Goal: Information Seeking & Learning: Learn about a topic

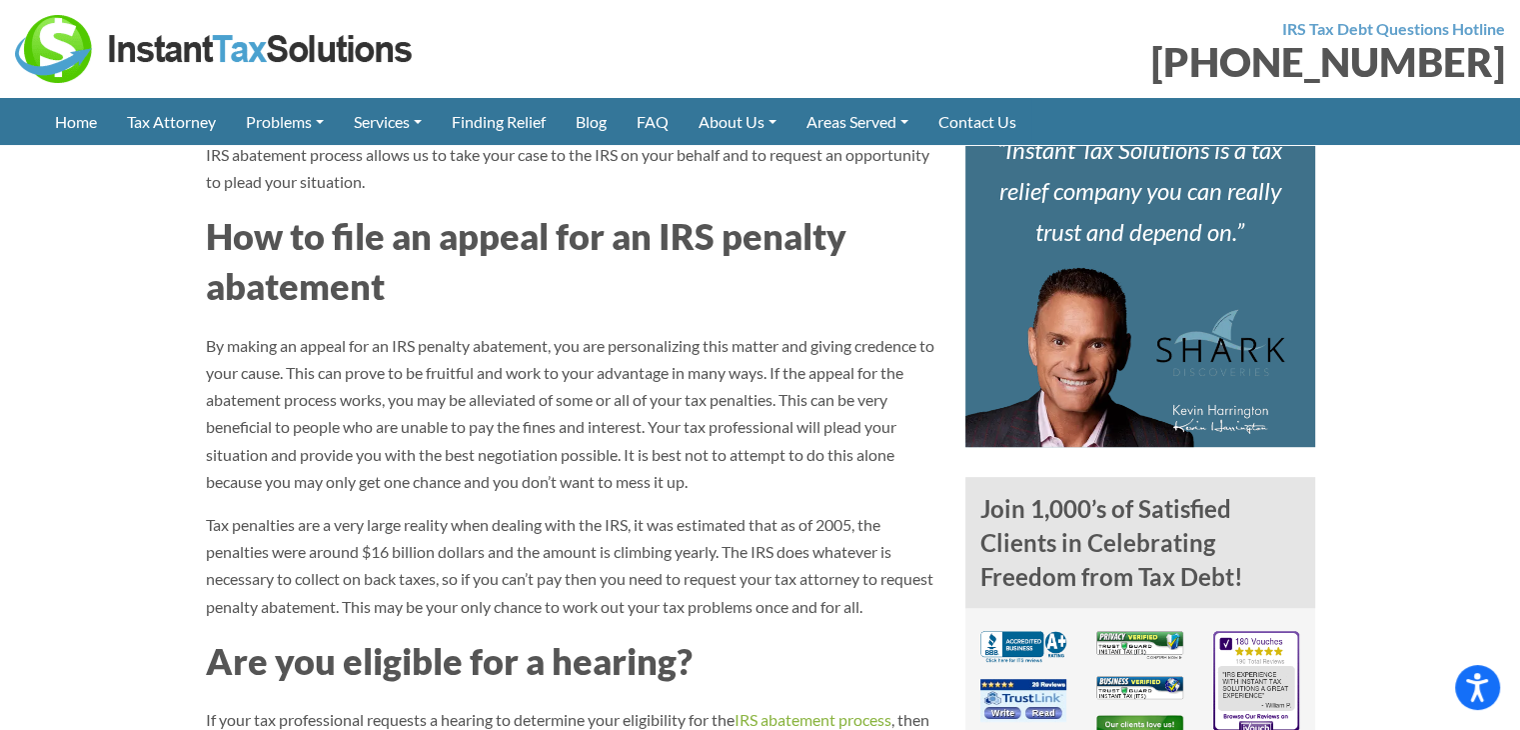
scroll to position [700, 0]
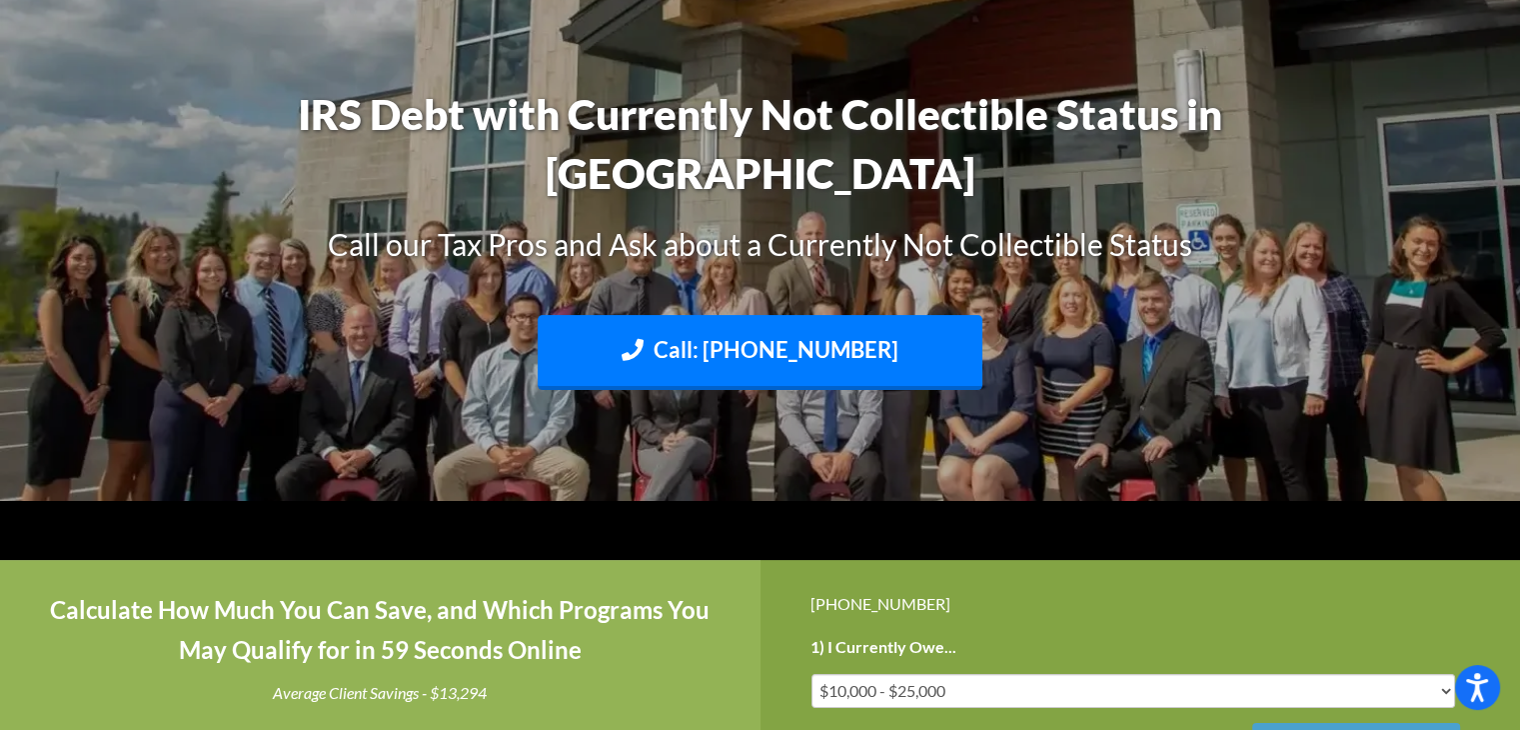
scroll to position [600, 0]
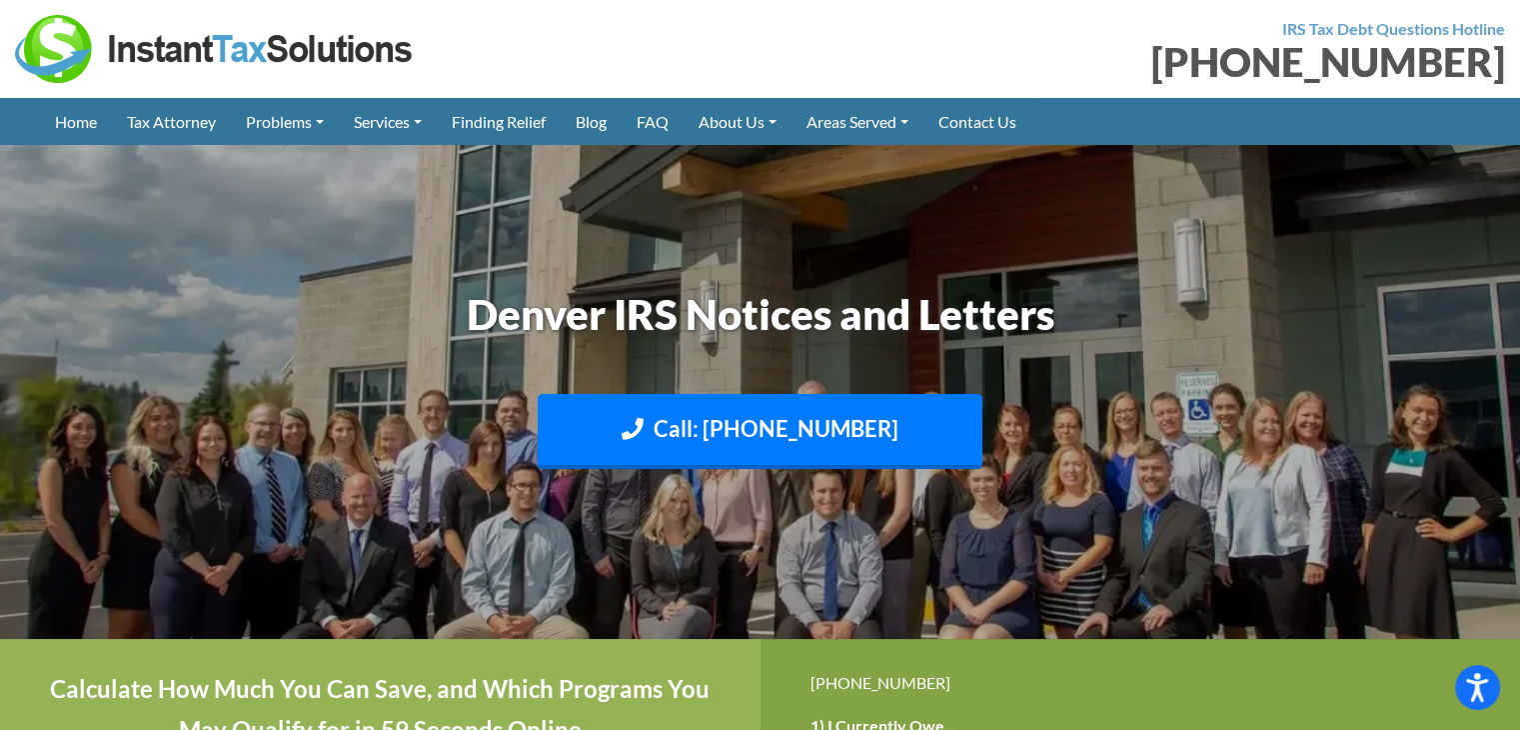
click at [1085, 419] on div "Call: (888) 946-2999 Text: 208-773-2895" at bounding box center [760, 436] width 1139 height 85
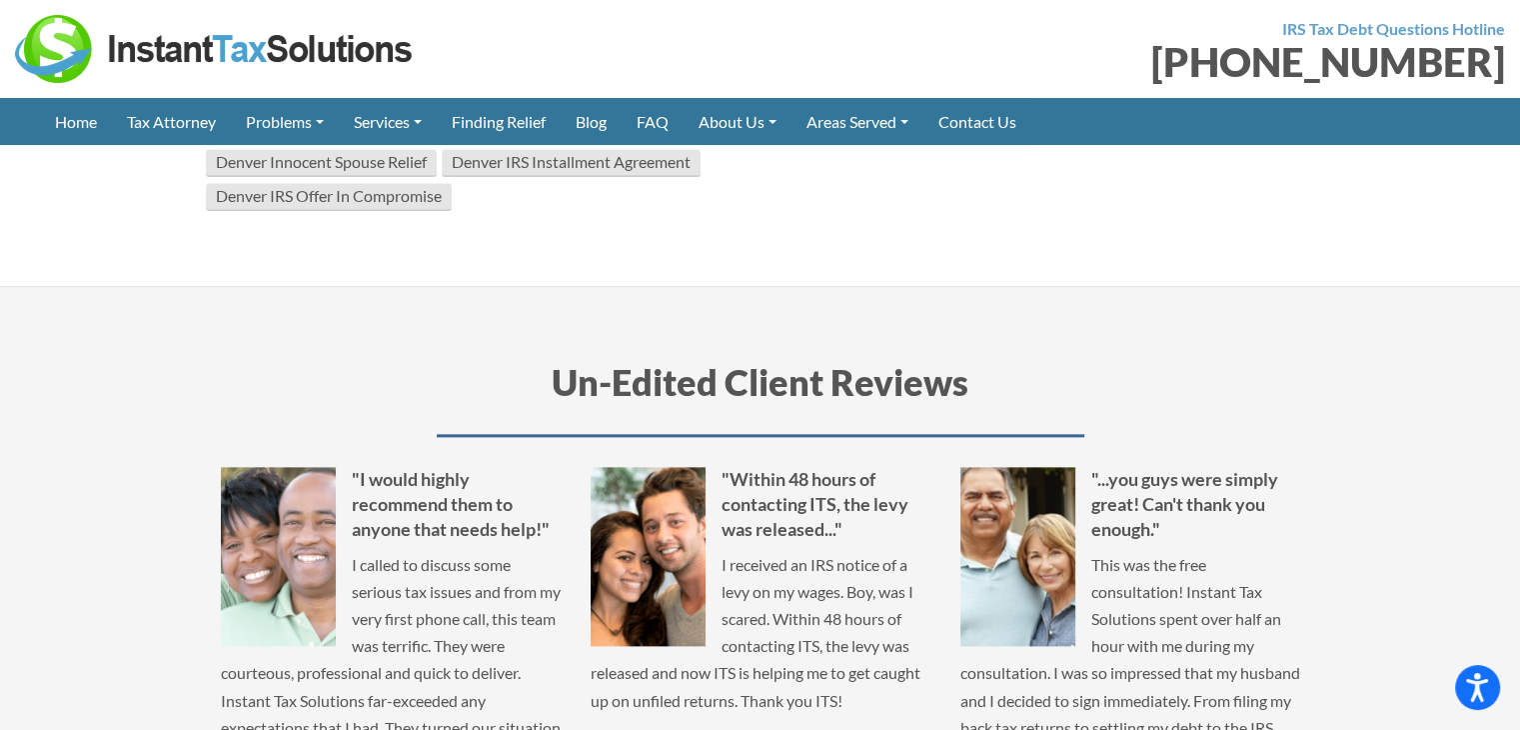
scroll to position [2099, 0]
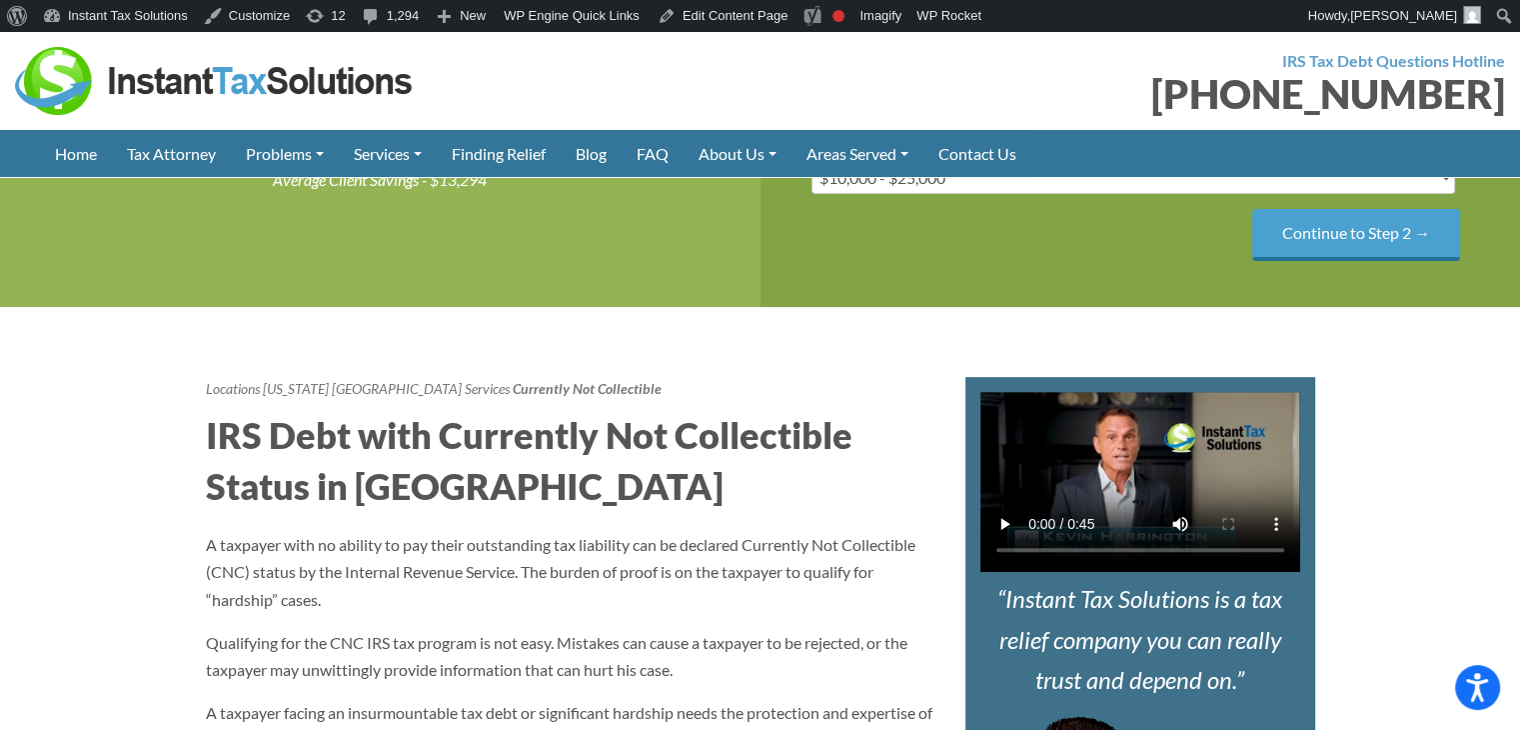
scroll to position [1199, 0]
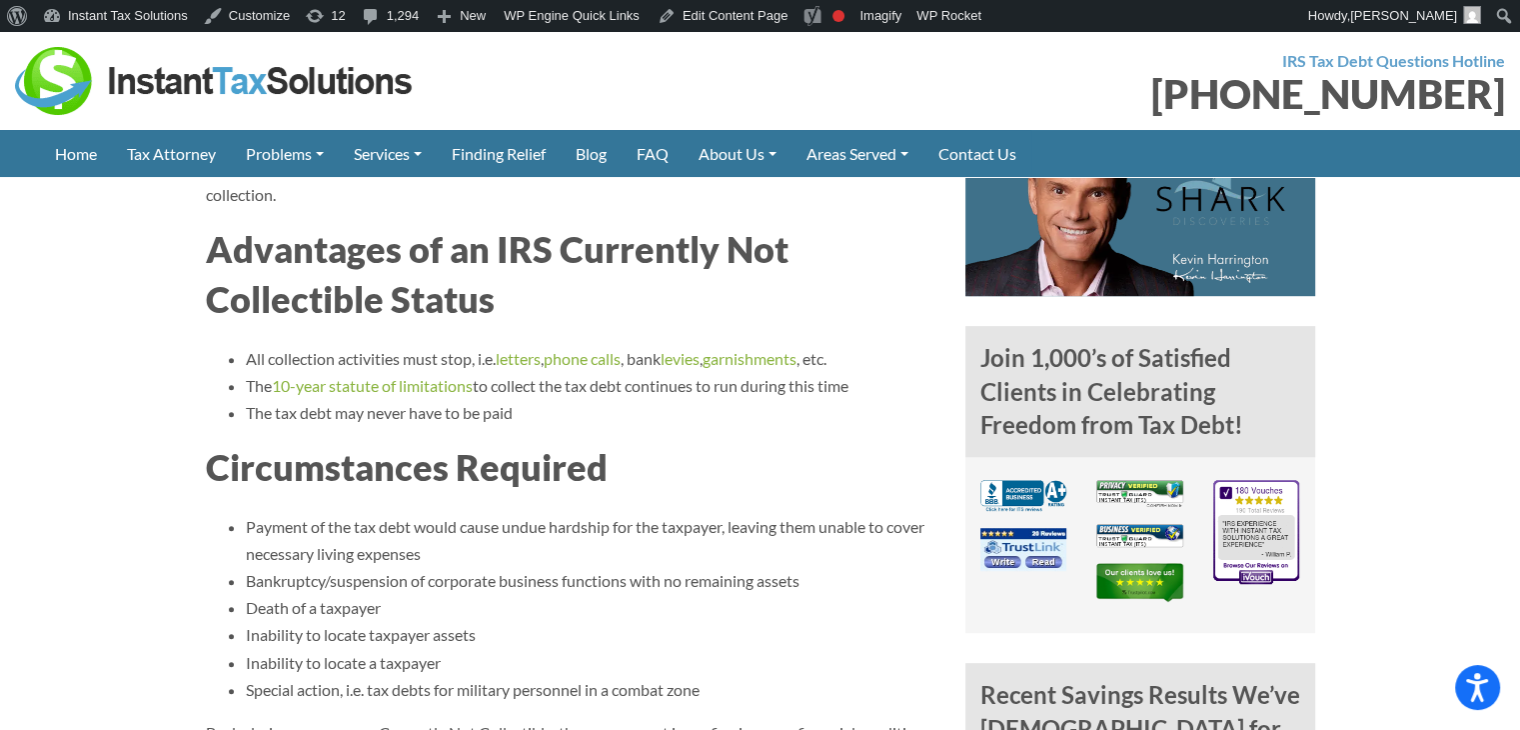
click at [605, 292] on h2 "Advantages of an IRS Currently Not Collectible Status" at bounding box center [571, 274] width 730 height 101
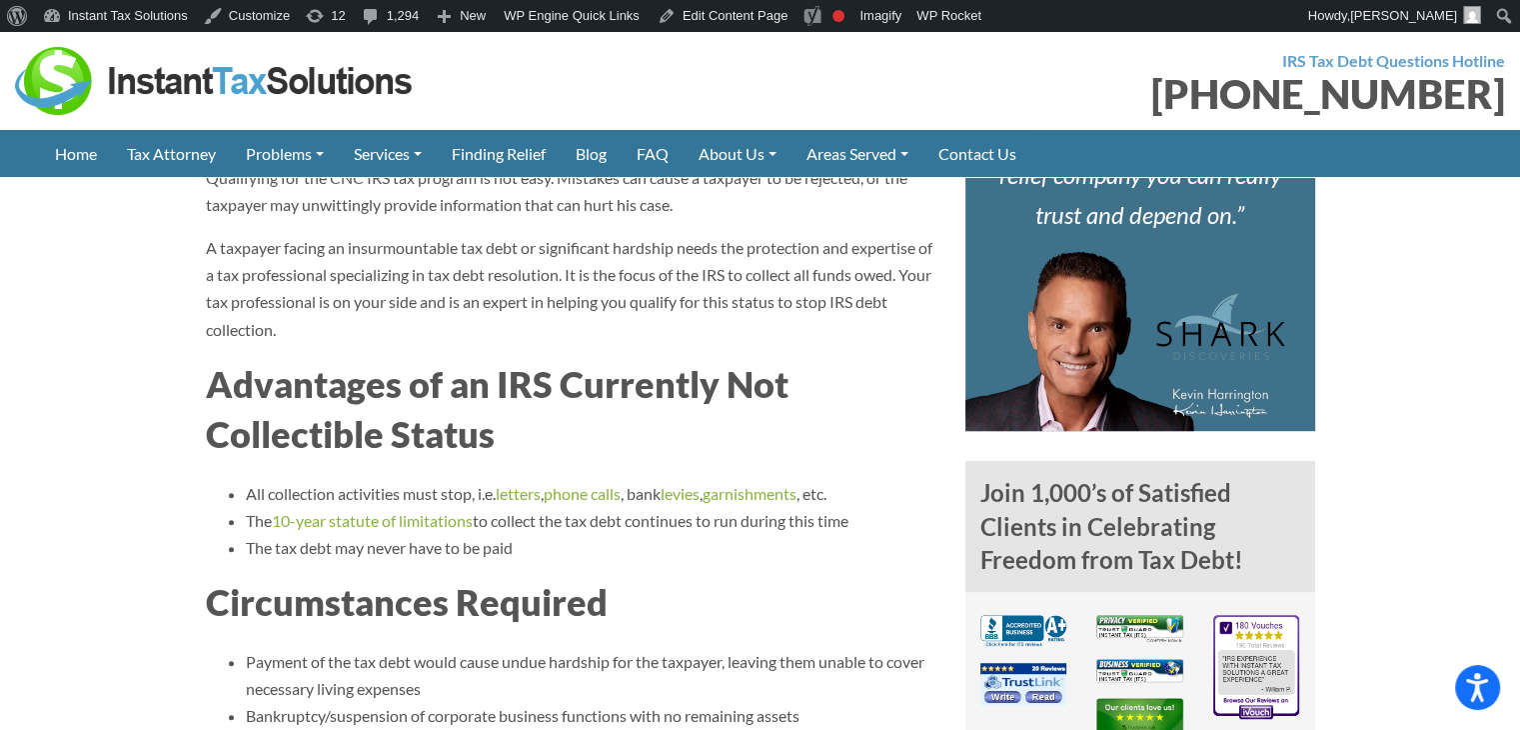
scroll to position [1099, 0]
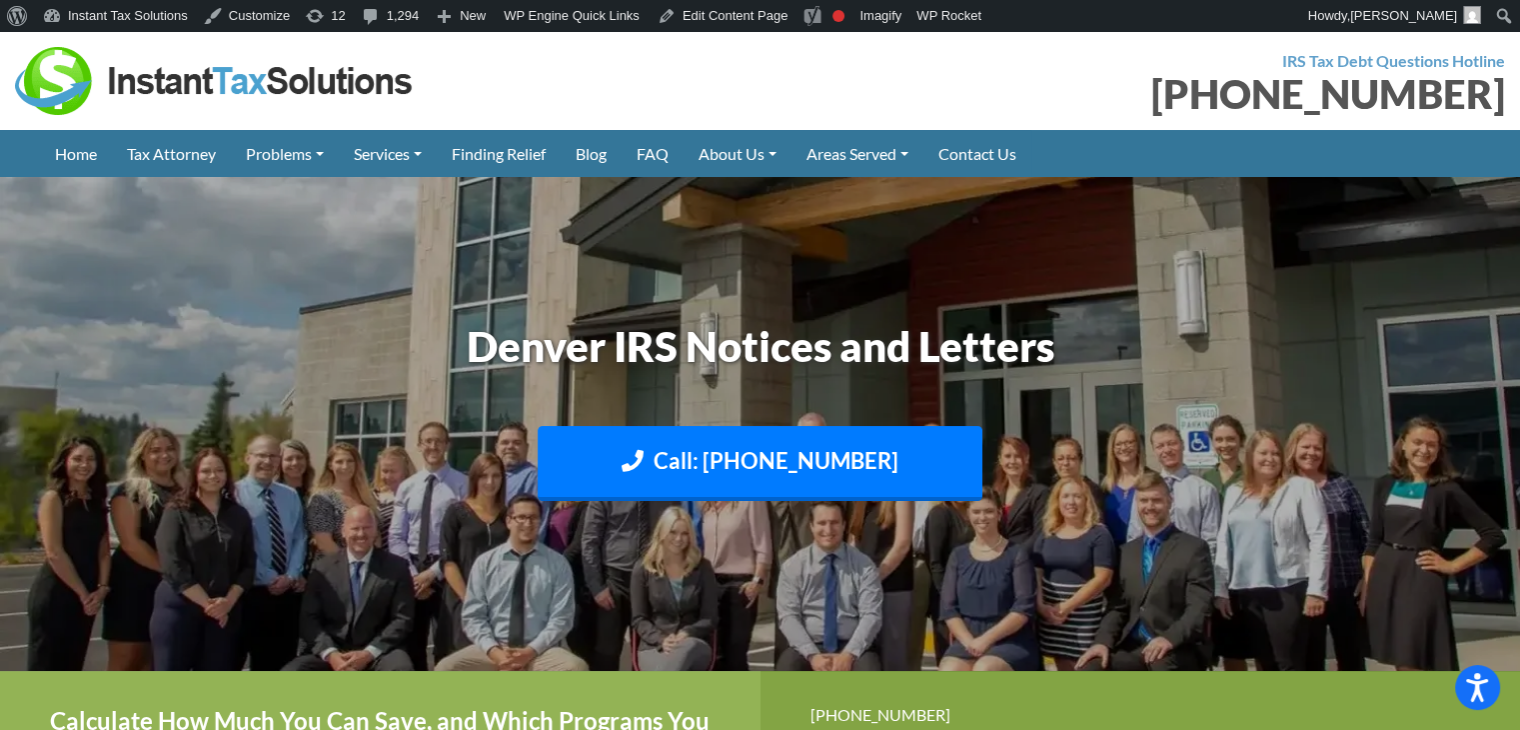
click at [667, 103] on div at bounding box center [380, 81] width 731 height 68
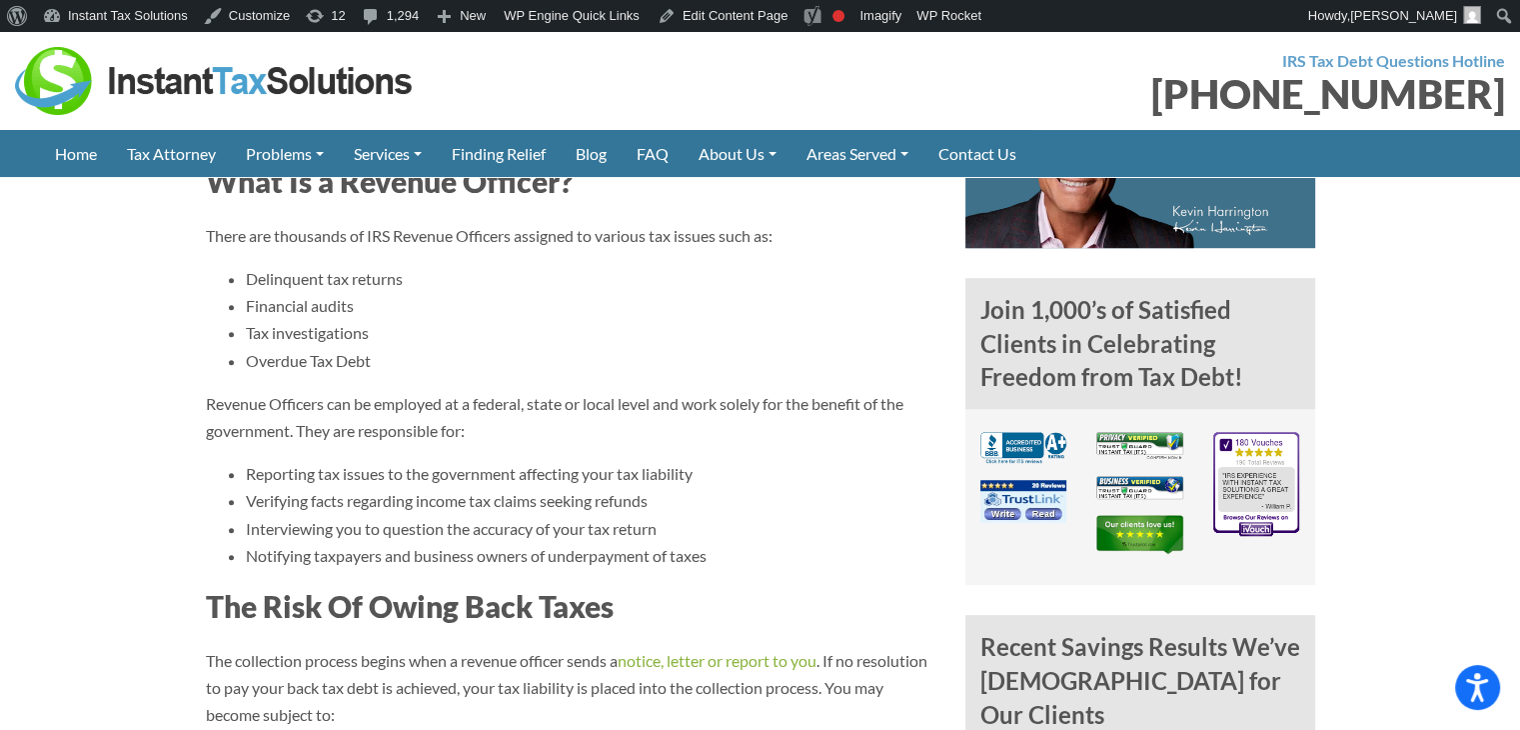
scroll to position [1499, 0]
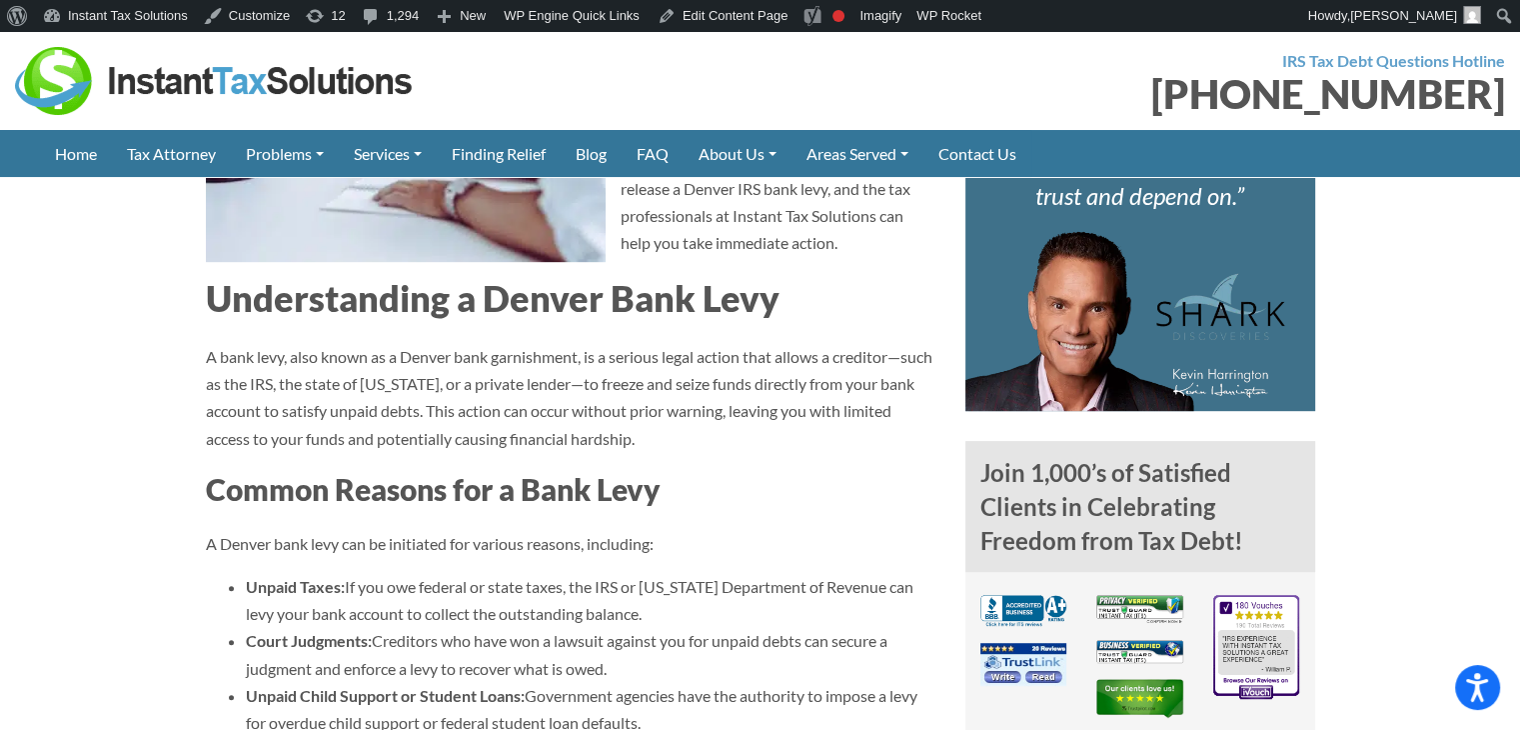
scroll to position [800, 0]
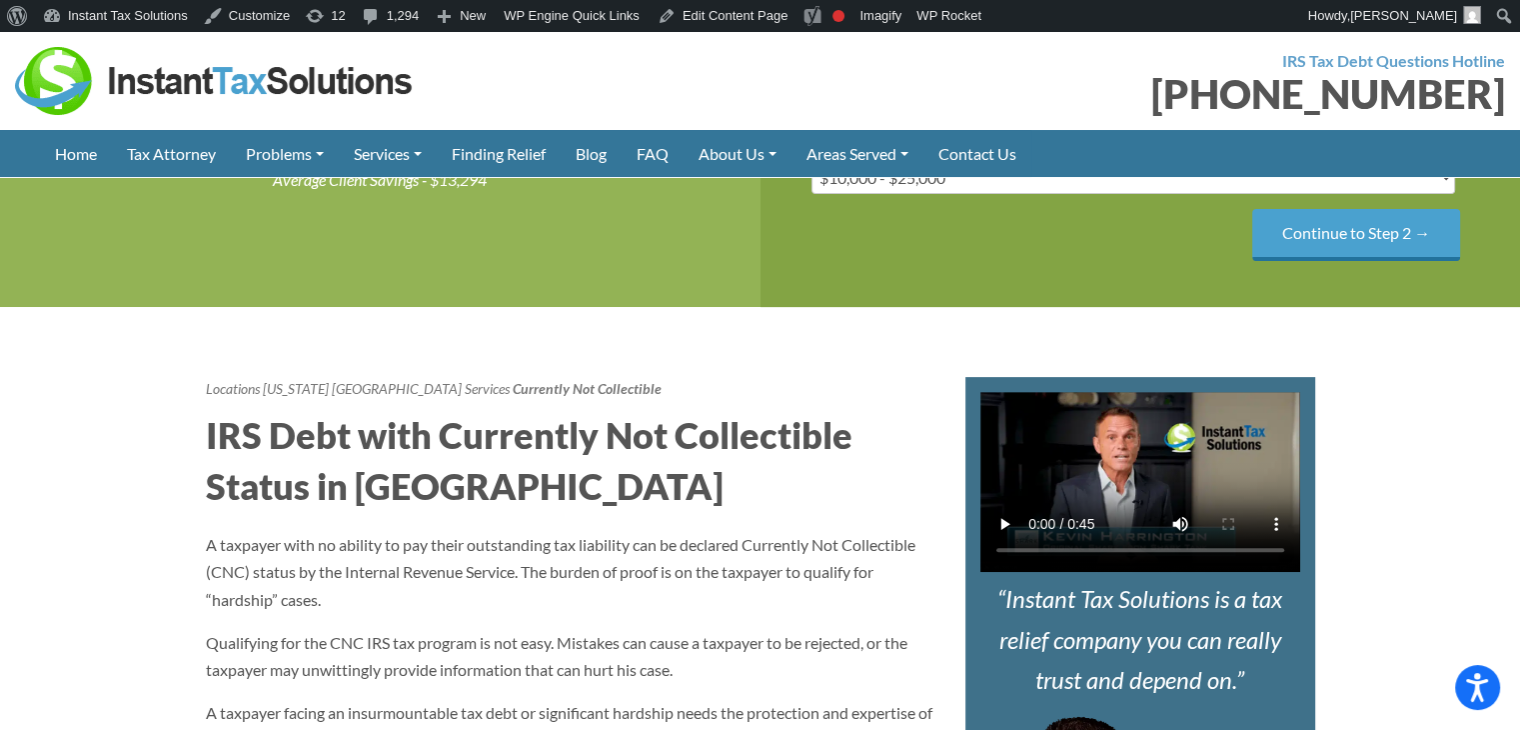
scroll to position [200, 0]
